Goal: Use online tool/utility: Use online tool/utility

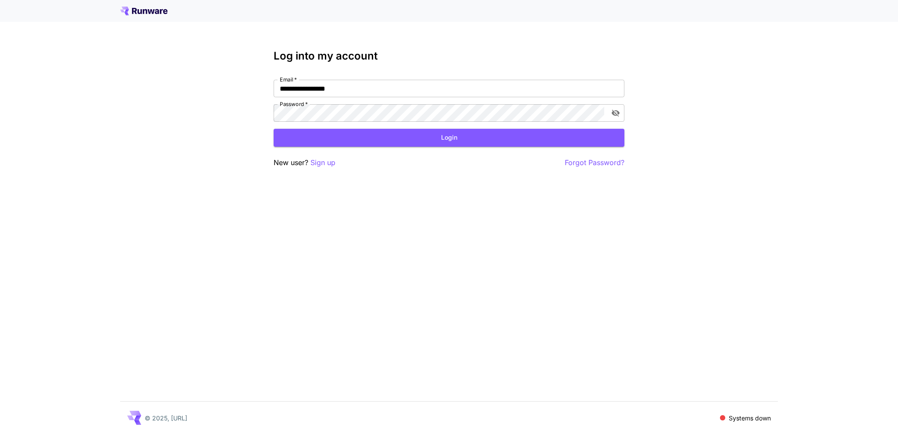
click at [0, 434] on nordpass-portal at bounding box center [0, 434] width 0 height 0
type input "**********"
click at [445, 136] on button "Login" at bounding box center [449, 138] width 351 height 18
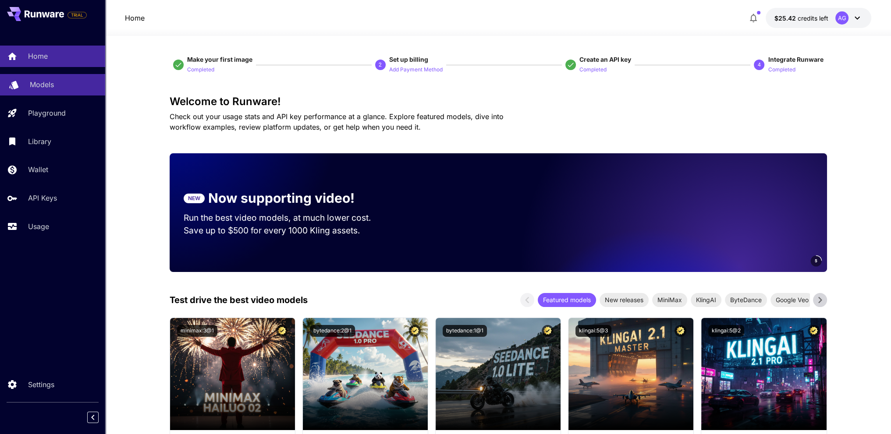
click at [45, 89] on p "Models" at bounding box center [42, 84] width 24 height 11
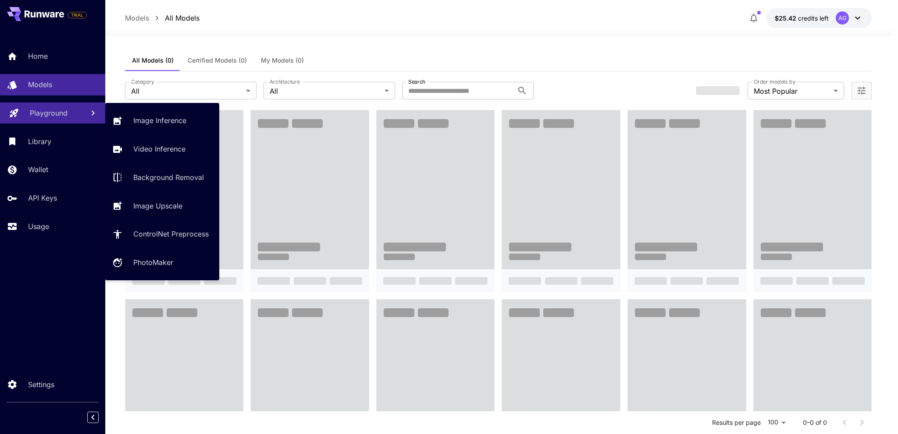
click at [61, 109] on p "Playground" at bounding box center [49, 113] width 38 height 11
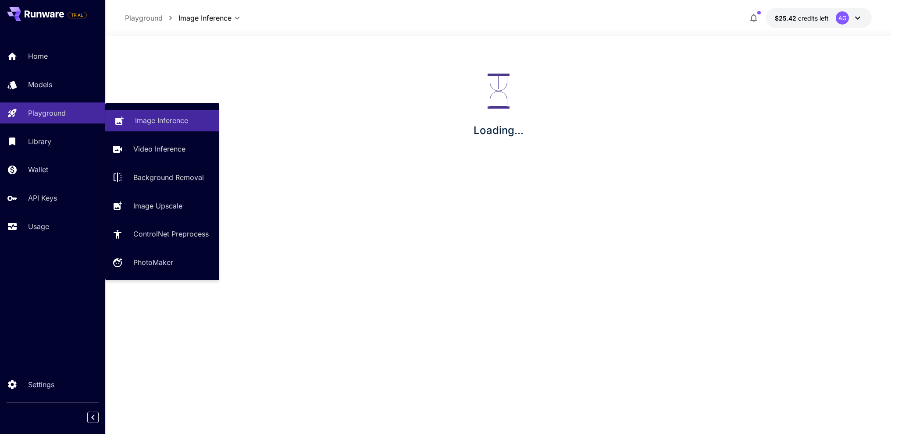
click at [156, 119] on body "**********" at bounding box center [449, 217] width 898 height 434
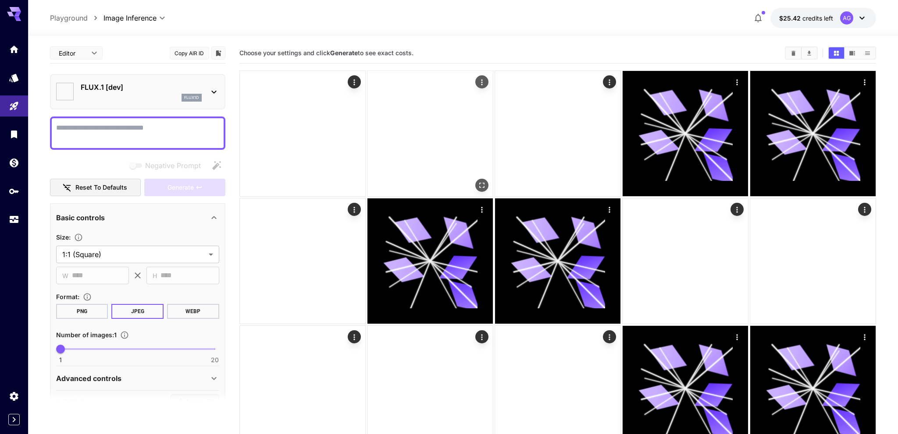
type input "**********"
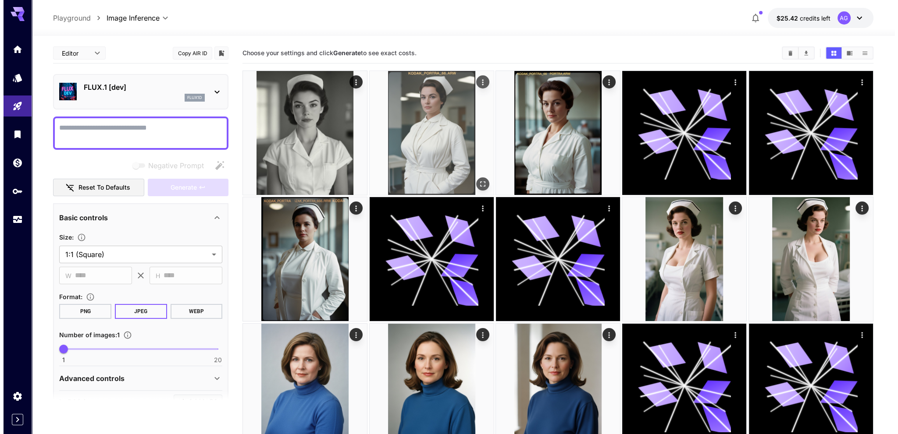
scroll to position [44, 0]
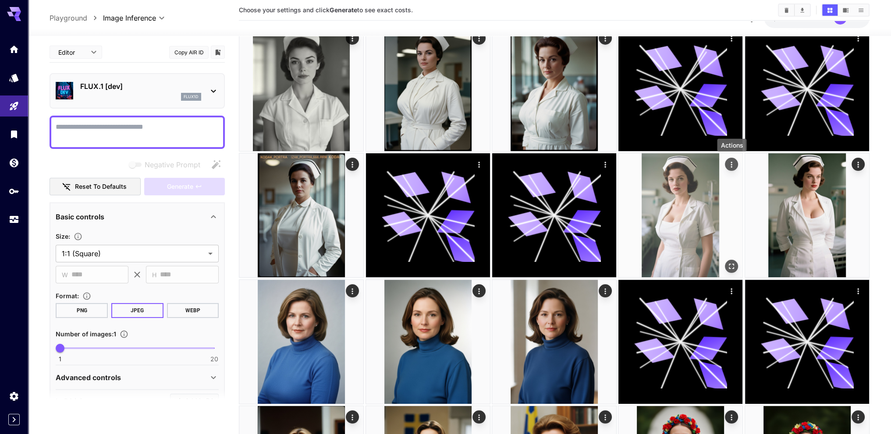
click at [730, 164] on icon "Actions" at bounding box center [731, 164] width 9 height 9
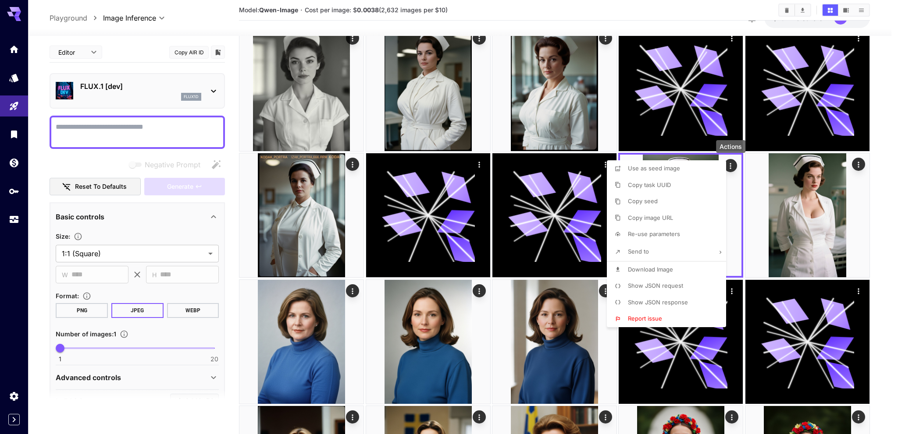
click at [652, 286] on span "Show JSON request" at bounding box center [655, 285] width 55 height 7
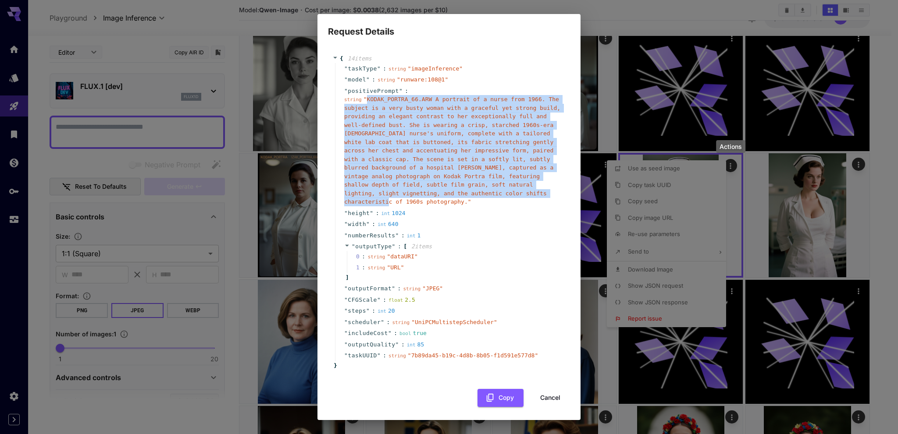
drag, startPoint x: 366, startPoint y: 103, endPoint x: 455, endPoint y: 196, distance: 128.3
click at [455, 196] on span "" KODAK_PORTRA_66.ARW A portrait of a nurse from 1966. The subject is a very bu…" at bounding box center [452, 150] width 216 height 109
copy span "KODAK_PORTRA_66.ARW A portrait of a nurse from 1966. The subject is a very bust…"
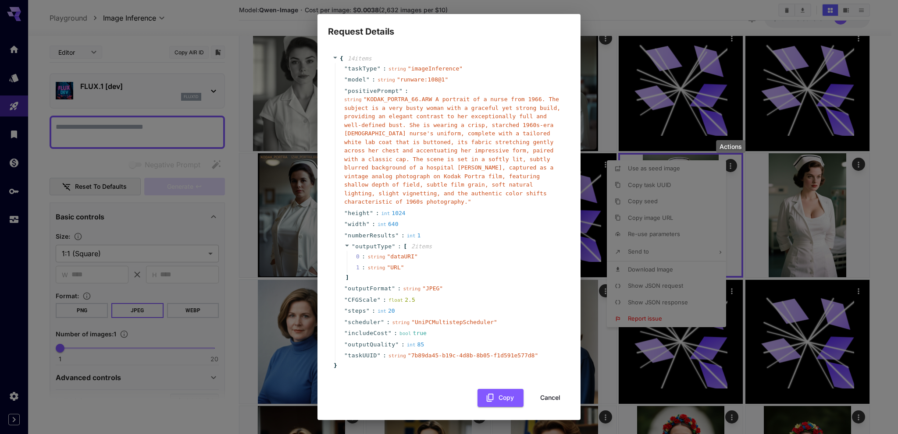
click at [602, 49] on div "Request Details { 14 item s " taskType " : string " imageInference " " model " …" at bounding box center [449, 217] width 898 height 434
click at [547, 390] on button "Cancel" at bounding box center [549, 398] width 39 height 18
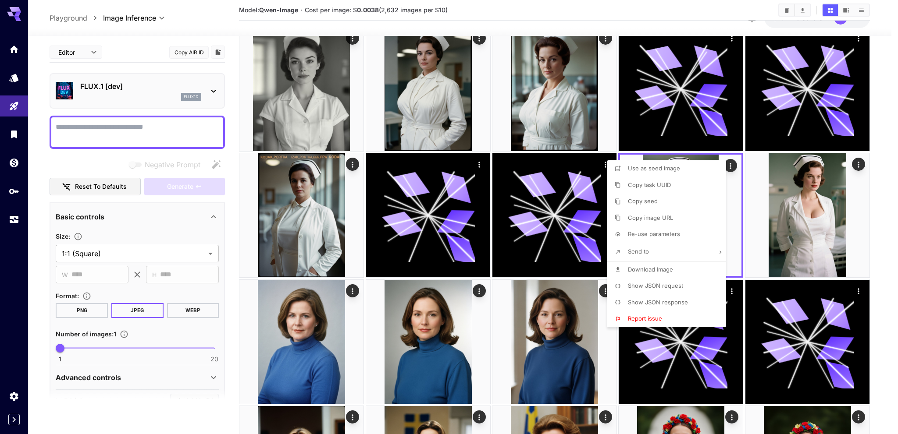
click at [420, 344] on div at bounding box center [449, 217] width 898 height 434
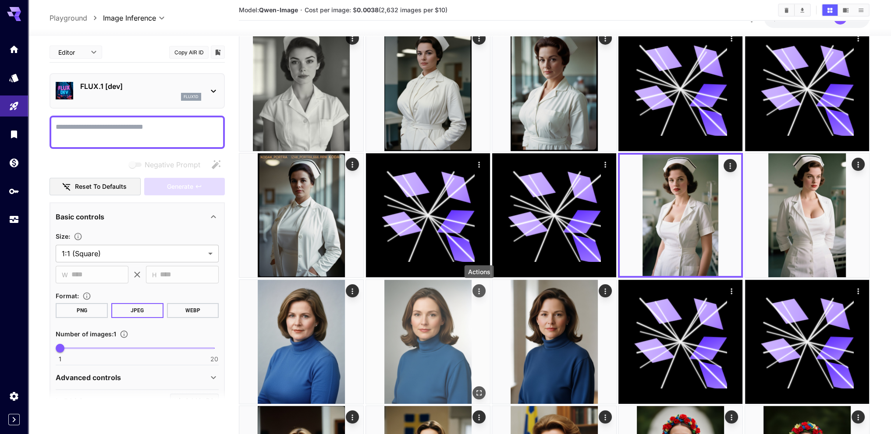
click at [474, 291] on button "Actions" at bounding box center [479, 290] width 13 height 13
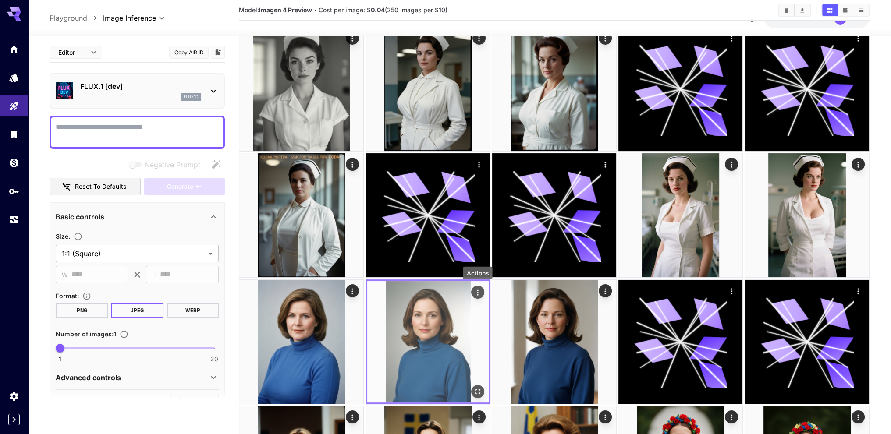
click at [475, 293] on icon "Actions" at bounding box center [477, 292] width 9 height 9
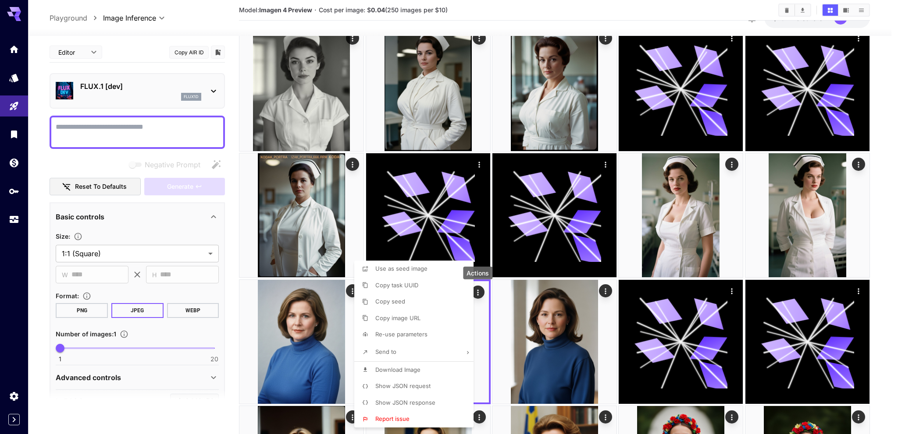
click at [399, 385] on span "Show JSON request" at bounding box center [402, 386] width 55 height 7
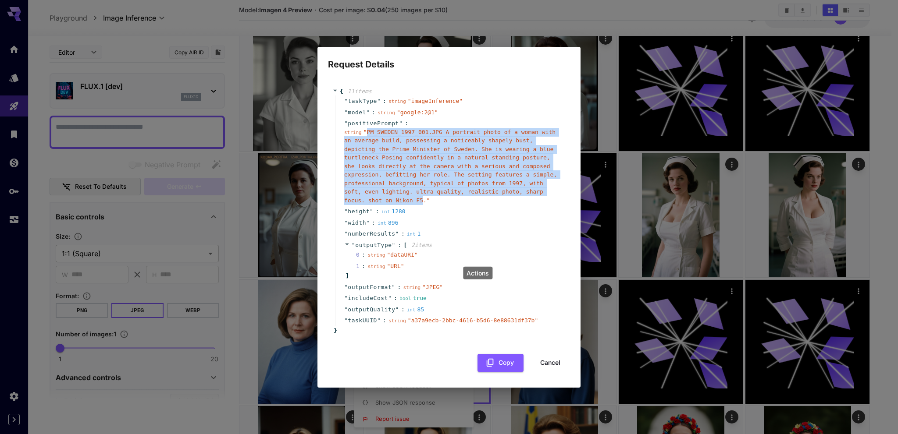
drag, startPoint x: 365, startPoint y: 137, endPoint x: 456, endPoint y: 194, distance: 107.8
click at [456, 194] on span "" PM_SWEDEN_1997_001.JPG A portrait photo of a woman with an average build, pos…" at bounding box center [450, 166] width 213 height 75
copy span "PM_SWEDEN_1997_001.JPG A portrait photo of a woman with an average build, posse…"
